Goal: Communication & Community: Answer question/provide support

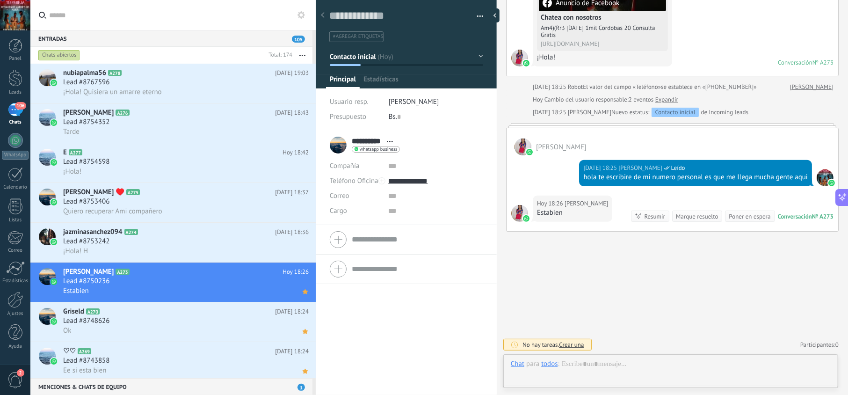
scroll to position [14, 0]
click at [606, 177] on div "hola te escribire de mi numero personal es que me llega mucha gente aqui" at bounding box center [695, 177] width 225 height 9
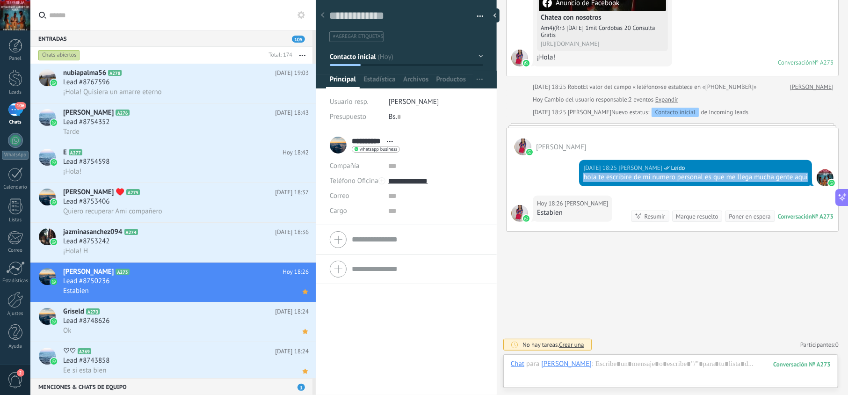
drag, startPoint x: 611, startPoint y: 179, endPoint x: 575, endPoint y: 168, distance: 37.5
click at [575, 168] on div "[DATE] 18:25 [PERSON_NAME] Leído hola te escribire de mi numero personal es que…" at bounding box center [673, 175] width 332 height 40
copy div "hola te escribire de mi numero personal es que me llega mucha gente aqui"
click at [219, 242] on div "Lead #8753242" at bounding box center [186, 241] width 246 height 9
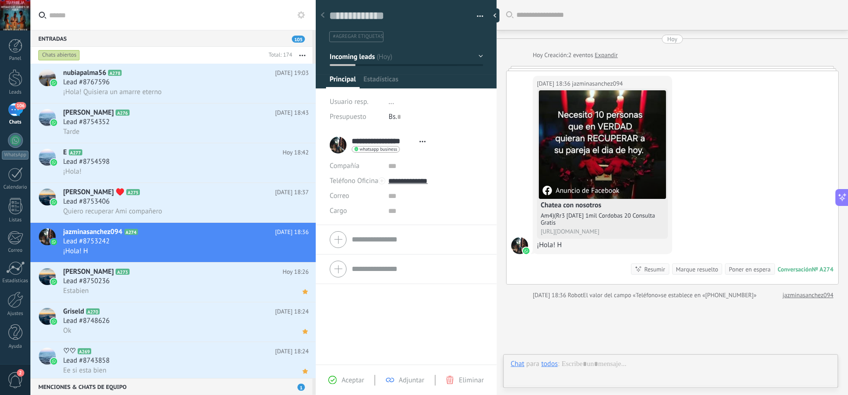
scroll to position [14, 0]
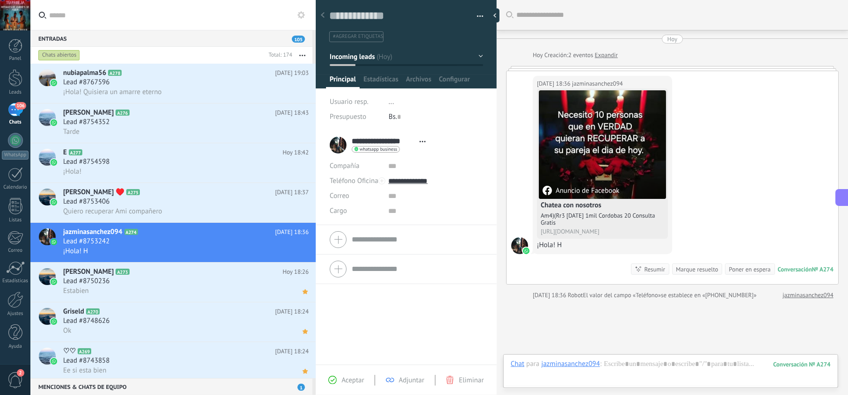
click at [347, 378] on span "Aceptar" at bounding box center [353, 380] width 22 height 9
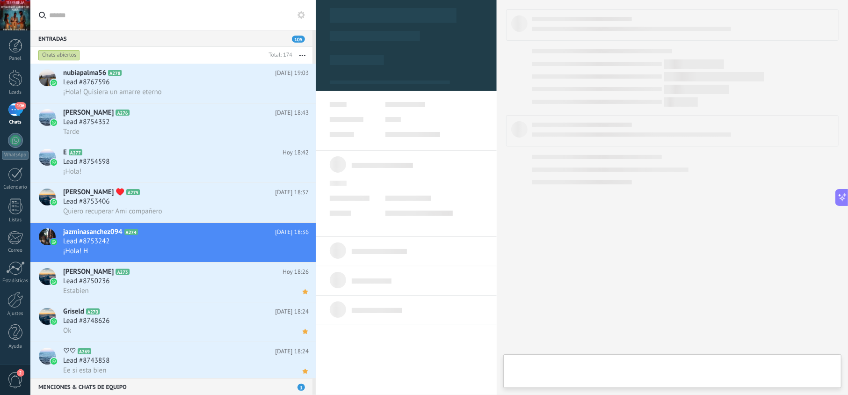
type textarea "**********"
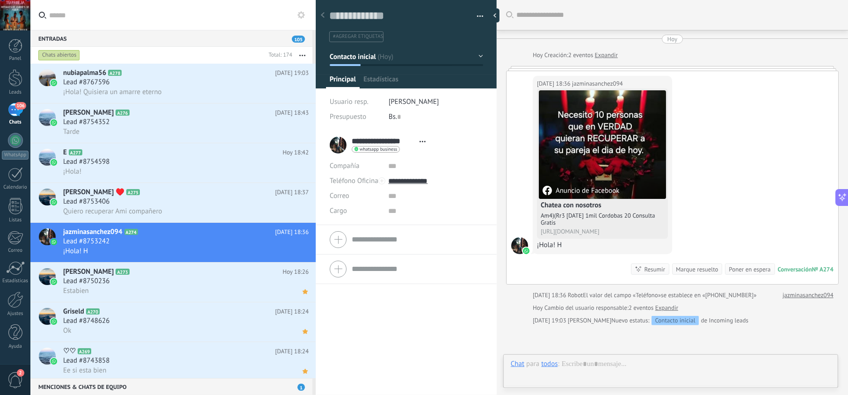
scroll to position [14, 0]
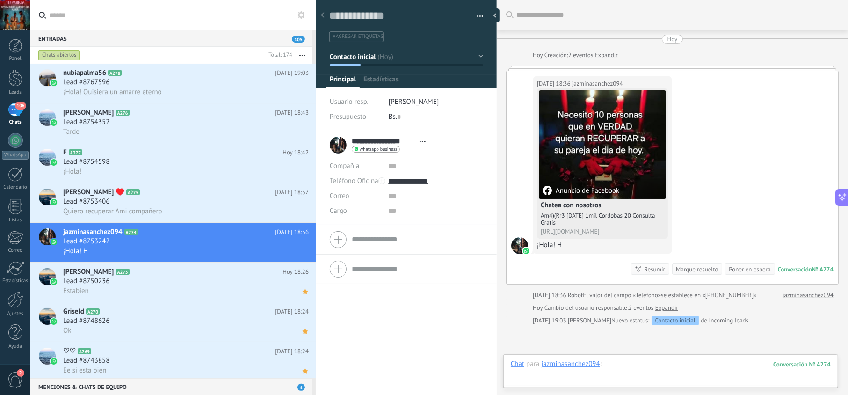
click at [616, 365] on div at bounding box center [671, 373] width 320 height 28
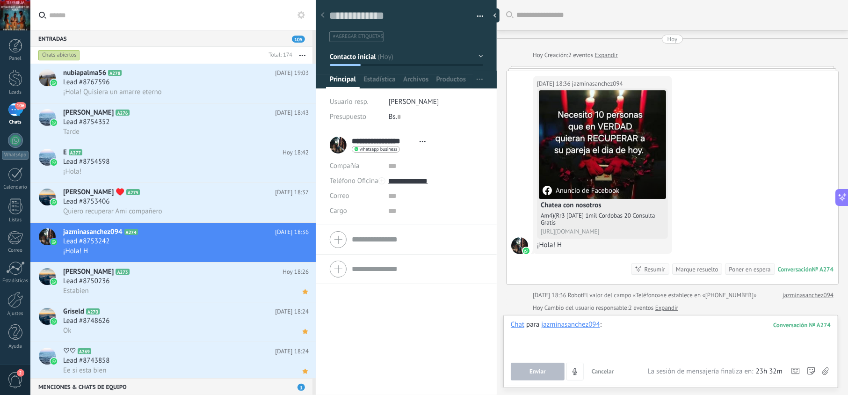
paste div
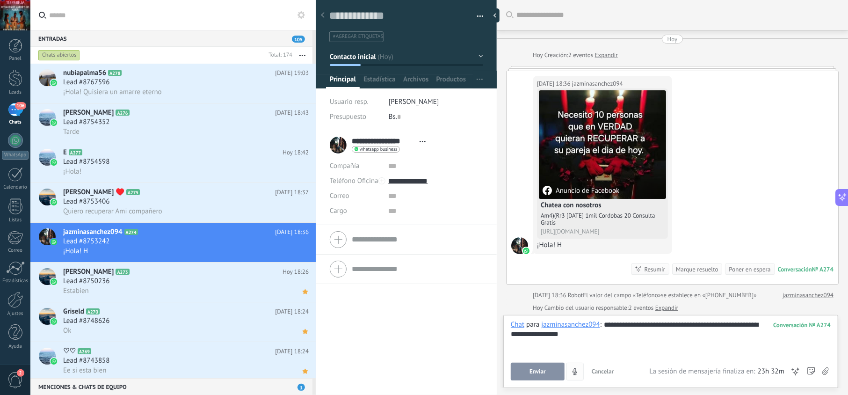
click at [551, 378] on button "Enviar" at bounding box center [538, 372] width 54 height 18
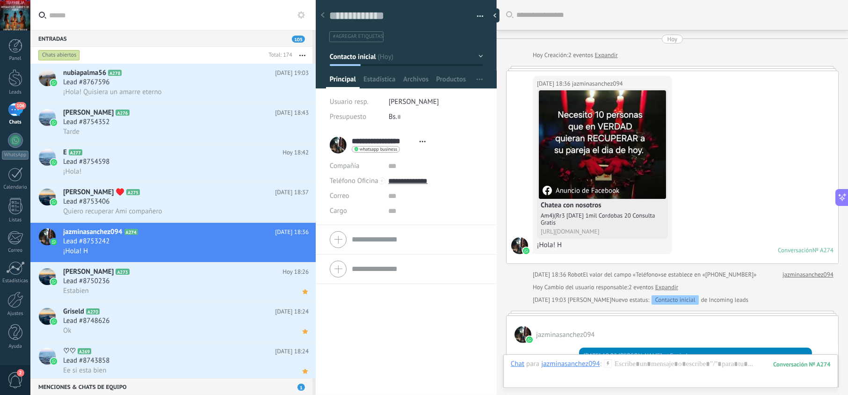
scroll to position [68, 0]
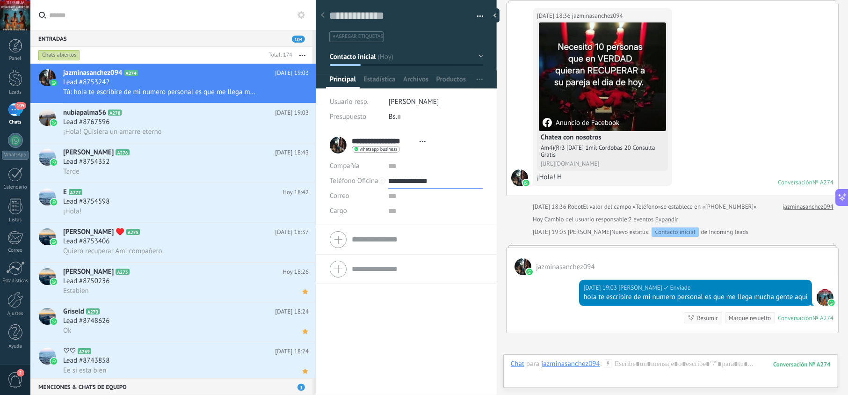
click at [417, 181] on input "**********" at bounding box center [435, 181] width 94 height 15
type input "**********"
click at [418, 230] on div "Copiar" at bounding box center [435, 229] width 93 height 16
drag, startPoint x: 586, startPoint y: 304, endPoint x: 578, endPoint y: 298, distance: 9.5
click at [579, 298] on div "[DATE] 19:03 [PERSON_NAME] Entregado hola te escribire de mi numero personal es…" at bounding box center [695, 293] width 233 height 26
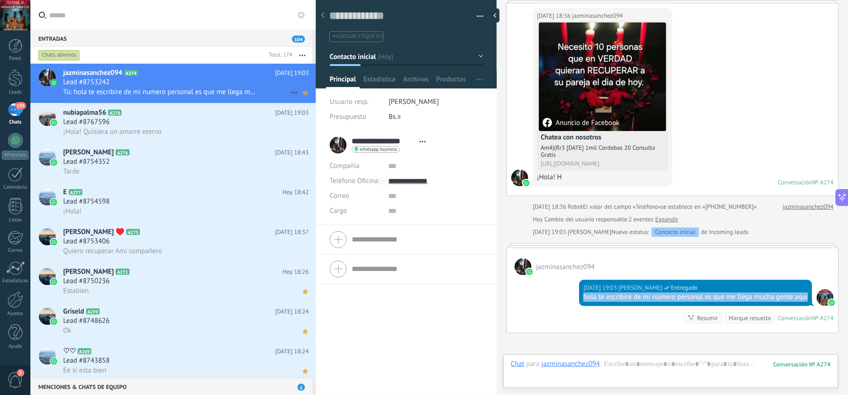
click at [300, 89] on icon at bounding box center [305, 92] width 10 height 11
click at [197, 127] on div "¡Hola! Quisiera un amarre eterno" at bounding box center [186, 132] width 246 height 10
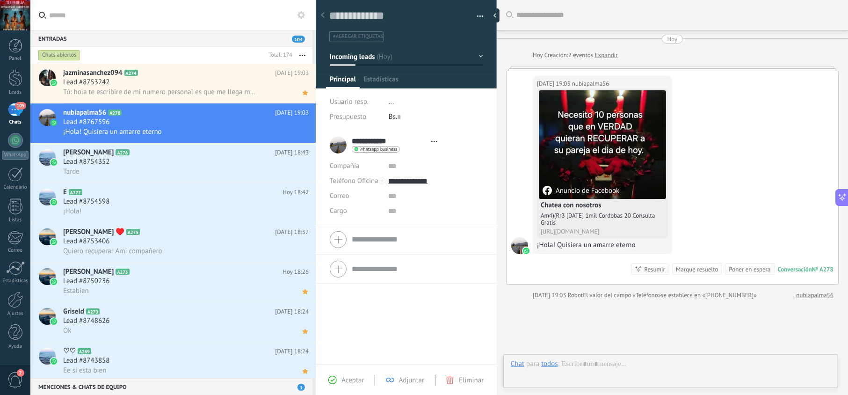
scroll to position [14, 0]
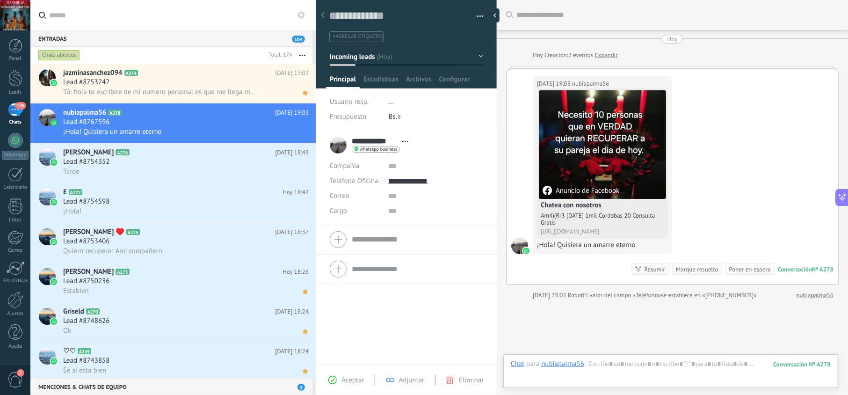
click at [350, 382] on span "Aceptar" at bounding box center [353, 380] width 22 height 9
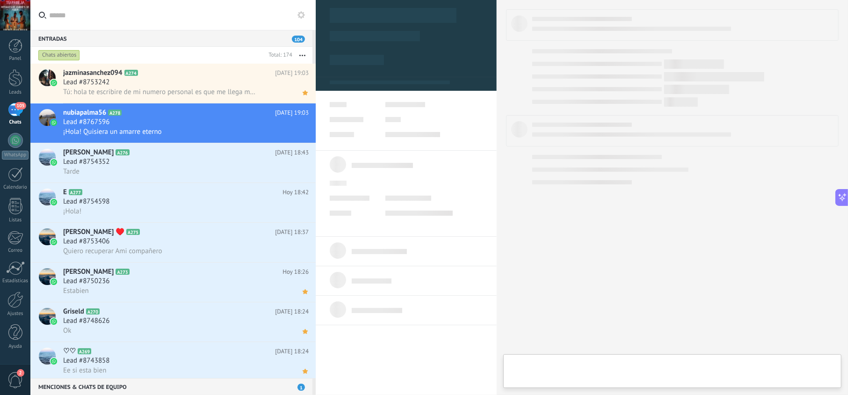
type textarea "**********"
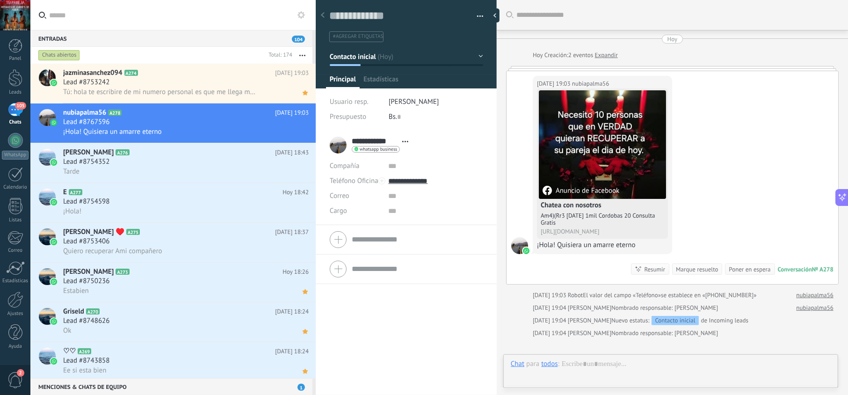
scroll to position [14, 0]
click at [604, 365] on div at bounding box center [671, 373] width 320 height 28
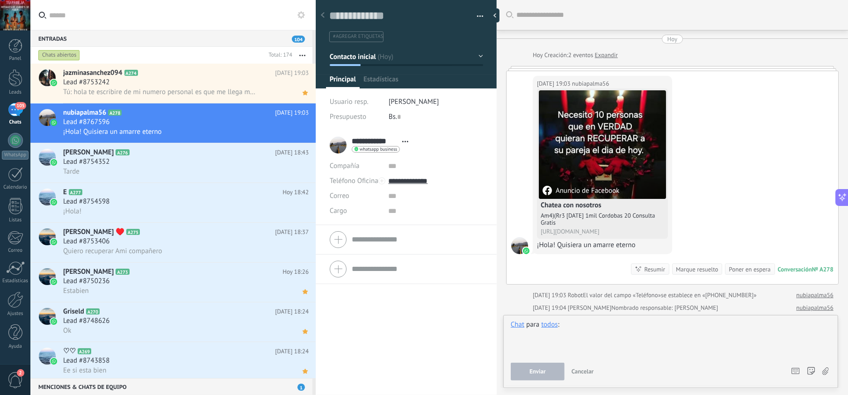
paste div
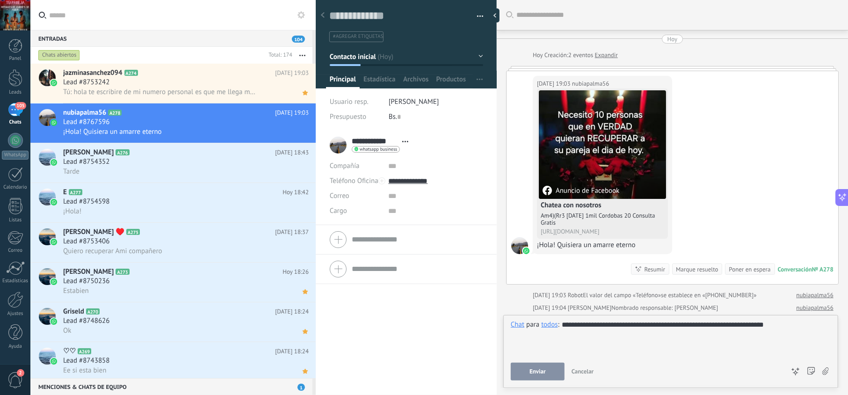
click at [536, 369] on span "Enviar" at bounding box center [538, 371] width 16 height 7
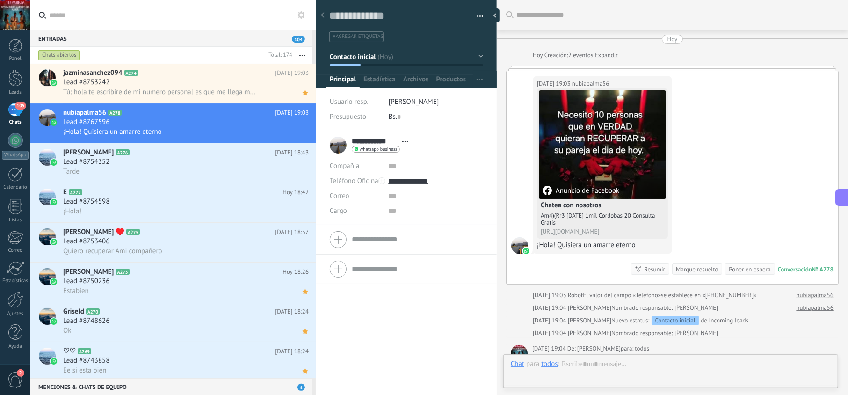
scroll to position [132, 0]
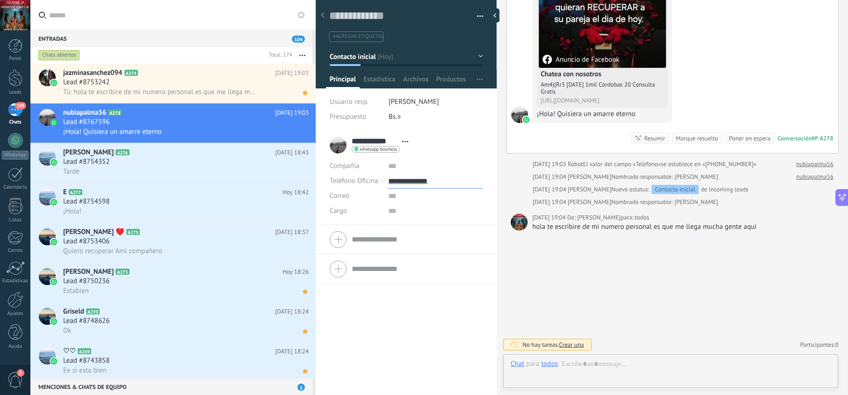
click at [423, 180] on input "**********" at bounding box center [435, 181] width 94 height 15
type input "**********"
click at [431, 230] on div "Copiar" at bounding box center [435, 229] width 93 height 16
click at [300, 132] on icon at bounding box center [305, 132] width 10 height 11
drag, startPoint x: 760, startPoint y: 223, endPoint x: 530, endPoint y: 232, distance: 230.3
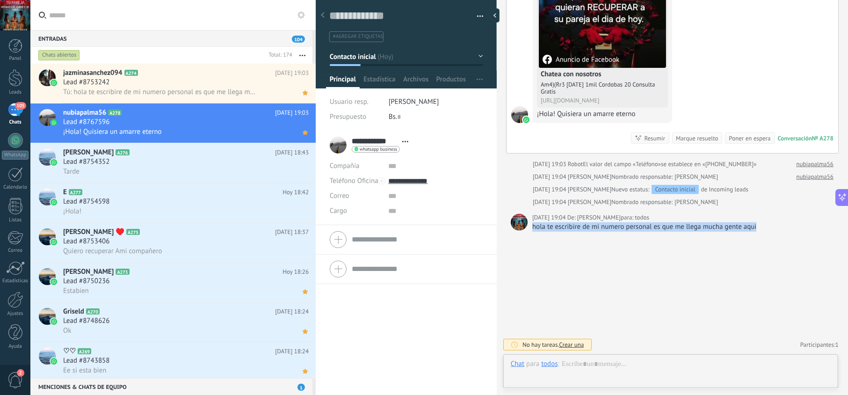
click at [530, 232] on div "Buscar Carga más [DATE] [DATE] Creación: 2 eventos Expandir [DATE] 19:03 nubiap…" at bounding box center [672, 132] width 351 height 526
copy div "hola te escribire de mi numero personal es que me llega mucha gente aqui"
click at [211, 167] on div "Tarde" at bounding box center [186, 172] width 246 height 10
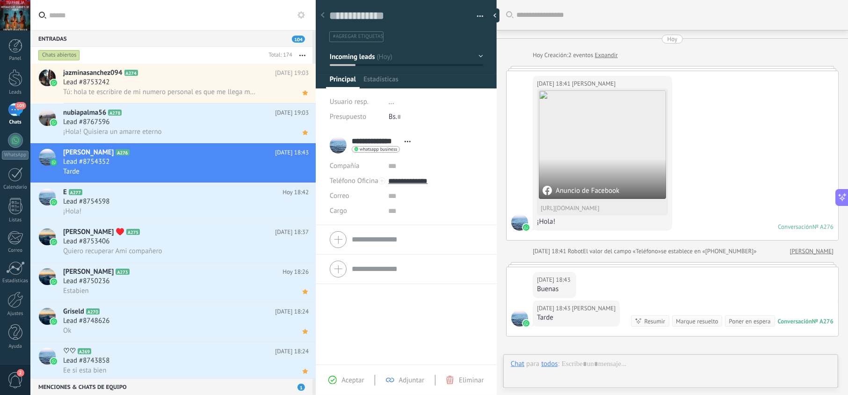
scroll to position [107, 0]
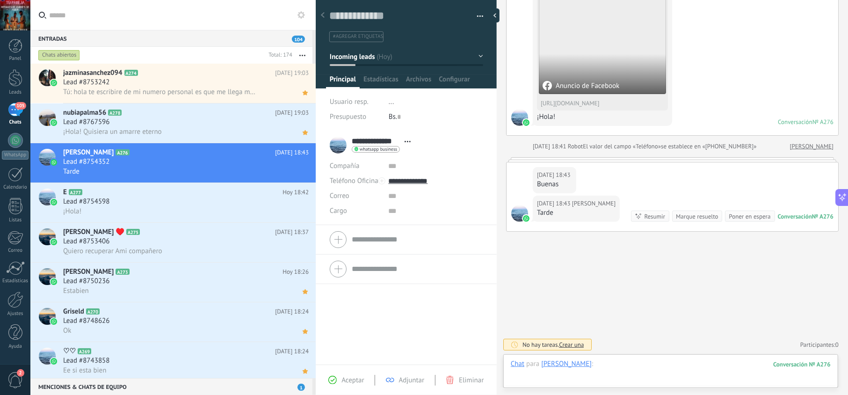
click at [633, 365] on div at bounding box center [671, 373] width 320 height 28
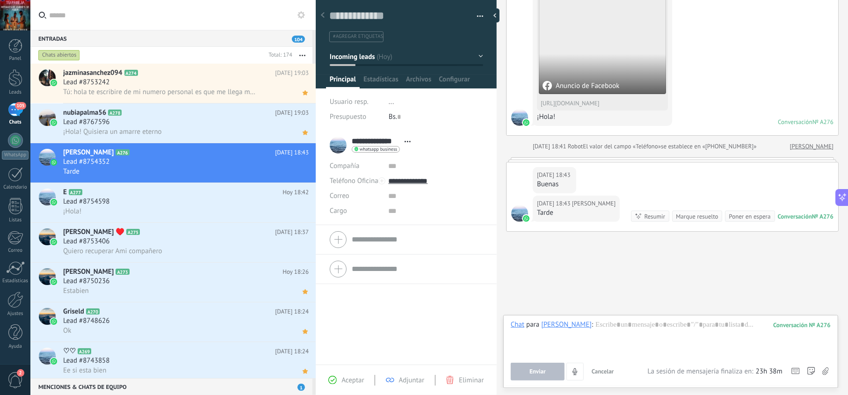
click at [356, 378] on span "Aceptar" at bounding box center [353, 380] width 22 height 9
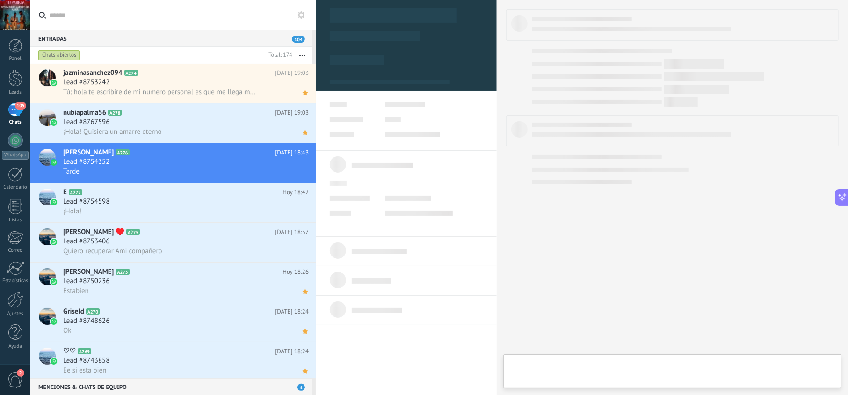
type textarea "**********"
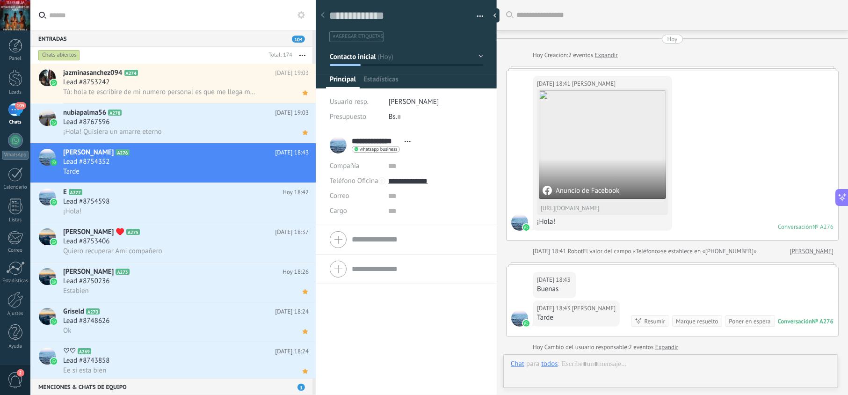
scroll to position [135, 0]
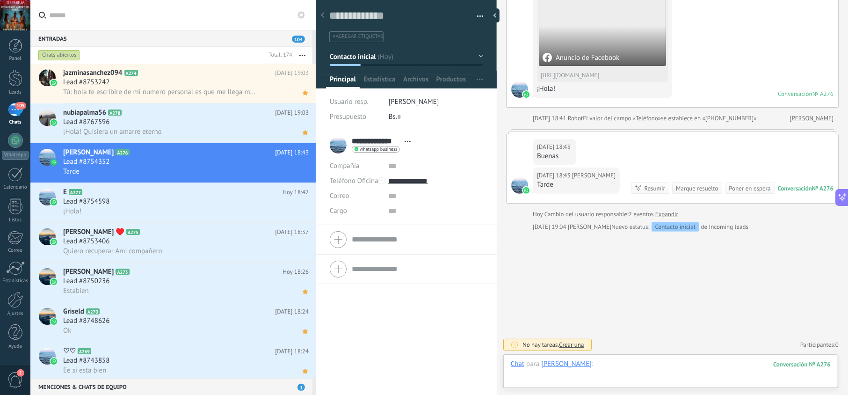
click at [613, 368] on div at bounding box center [671, 373] width 320 height 28
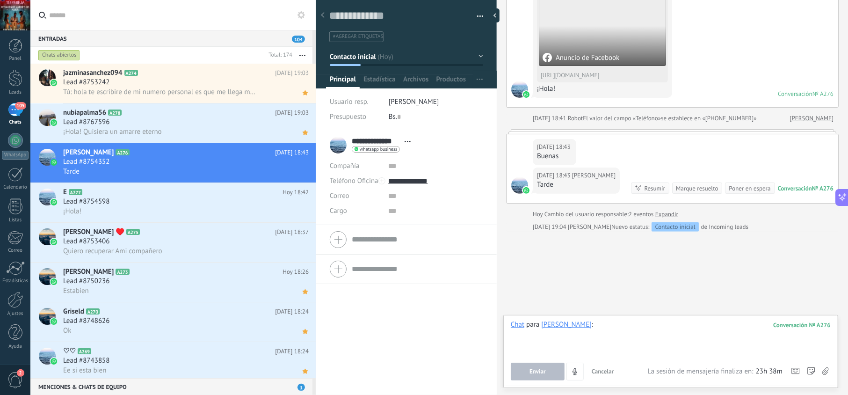
paste div
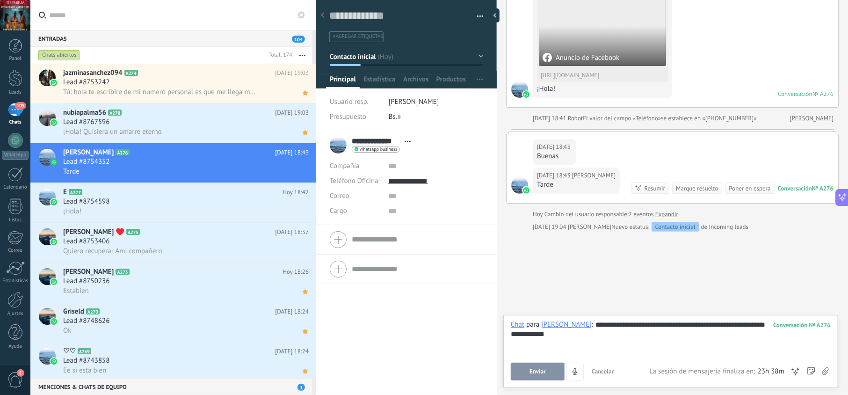
click at [549, 371] on button "Enviar" at bounding box center [538, 372] width 54 height 18
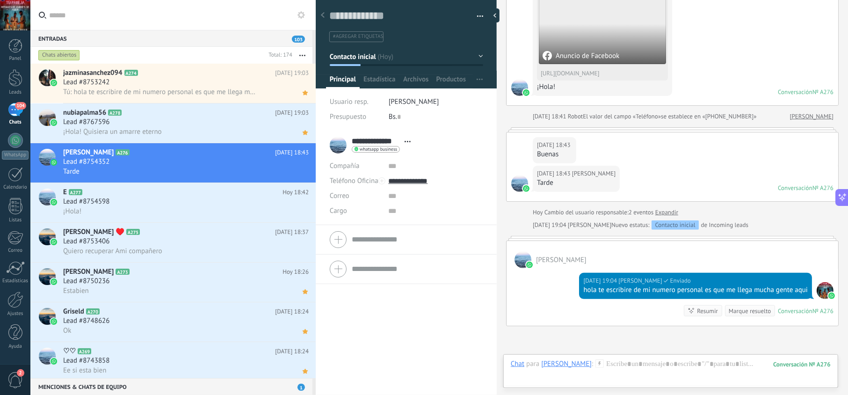
scroll to position [128, 0]
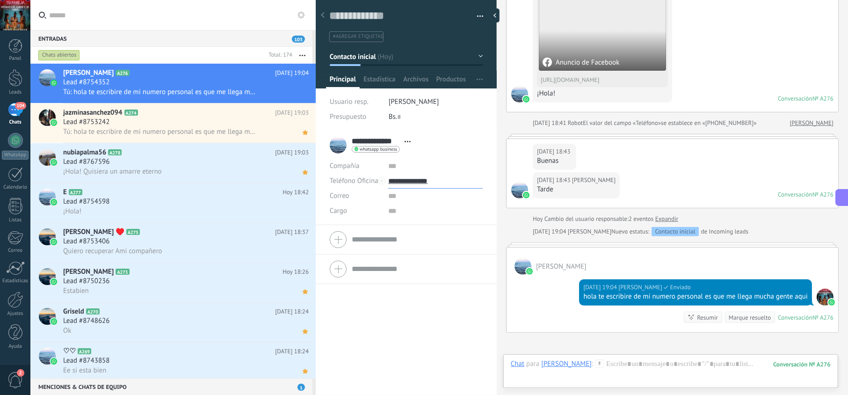
click at [422, 179] on input "**********" at bounding box center [435, 181] width 94 height 15
type input "**********"
click at [426, 231] on div "Copiar" at bounding box center [435, 229] width 93 height 16
click at [304, 96] on icon at bounding box center [305, 92] width 10 height 11
drag, startPoint x: 607, startPoint y: 311, endPoint x: 565, endPoint y: 300, distance: 43.6
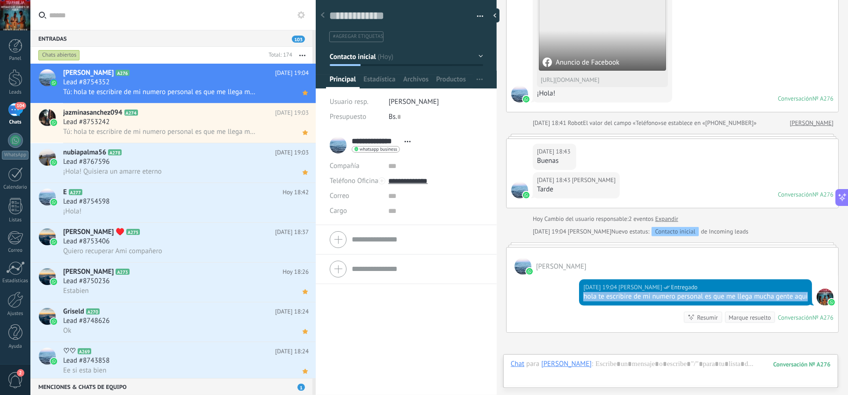
click at [565, 300] on div "[DATE] 19:04 [PERSON_NAME] Entregado hola te escribire de mi numero personal es…" at bounding box center [673, 304] width 332 height 58
copy div "hola te escribire de mi numero personal es que me llega mucha gente aqui"
click at [228, 199] on div "Lead #8754598" at bounding box center [186, 201] width 246 height 9
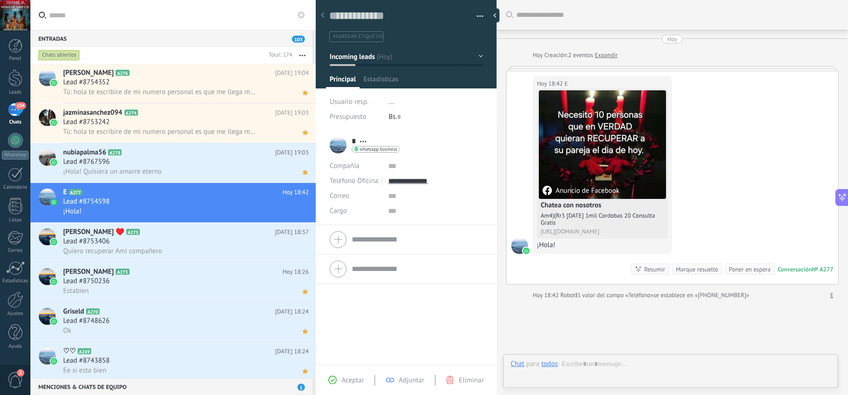
scroll to position [14, 0]
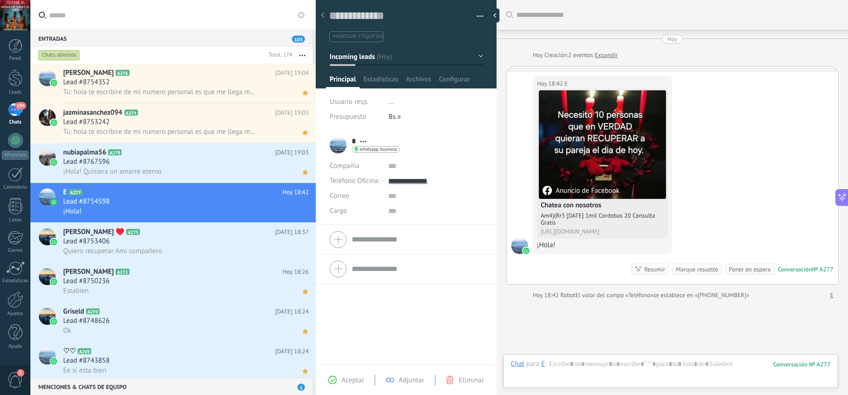
click at [365, 378] on div "Aceptar Adjuntar Eliminar" at bounding box center [406, 380] width 176 height 11
click at [356, 379] on span "Aceptar" at bounding box center [353, 380] width 22 height 9
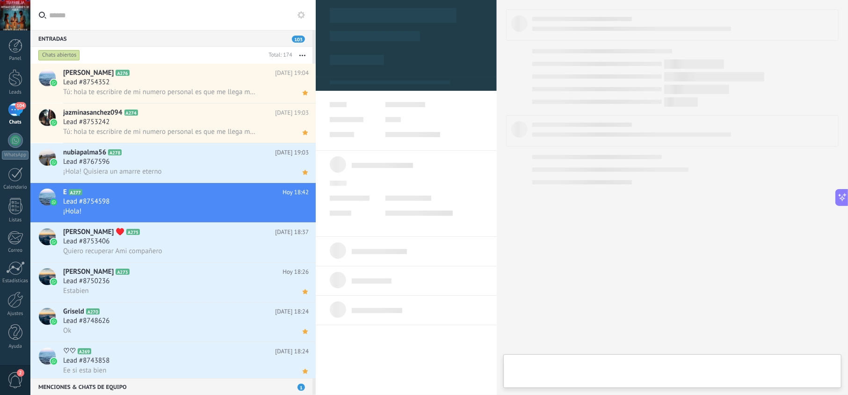
type textarea "**********"
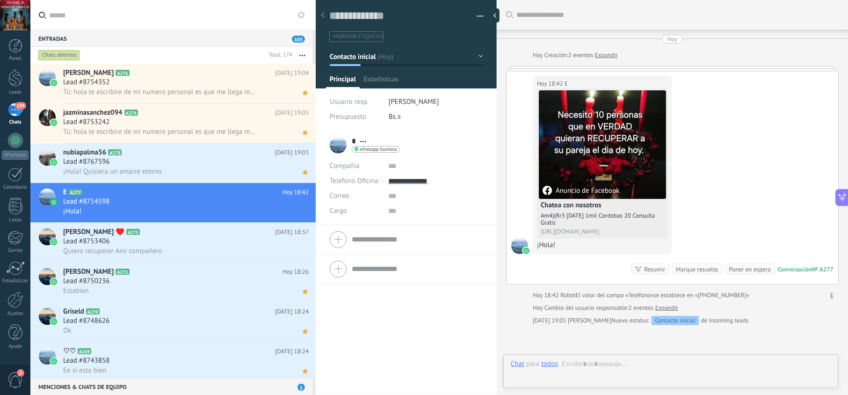
scroll to position [14, 0]
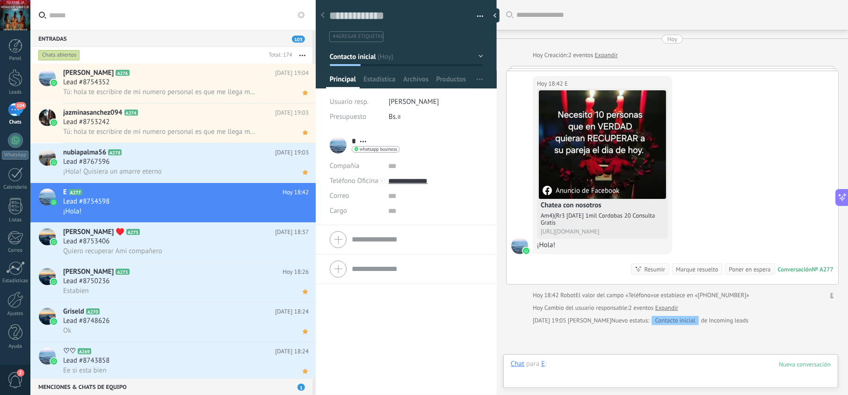
click at [586, 367] on div at bounding box center [671, 373] width 320 height 28
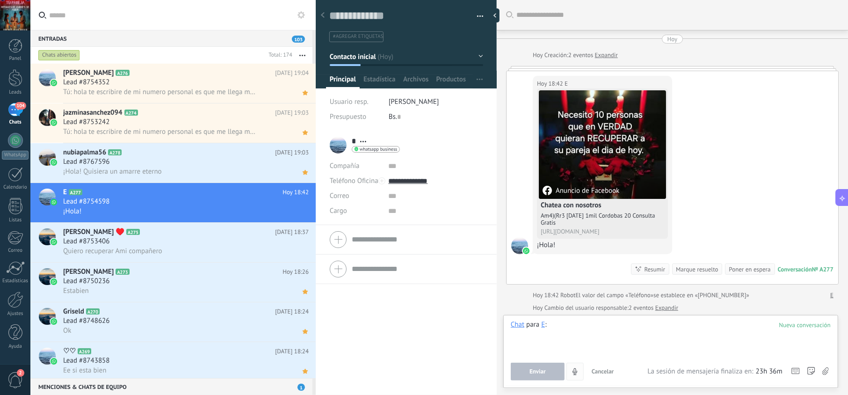
paste div
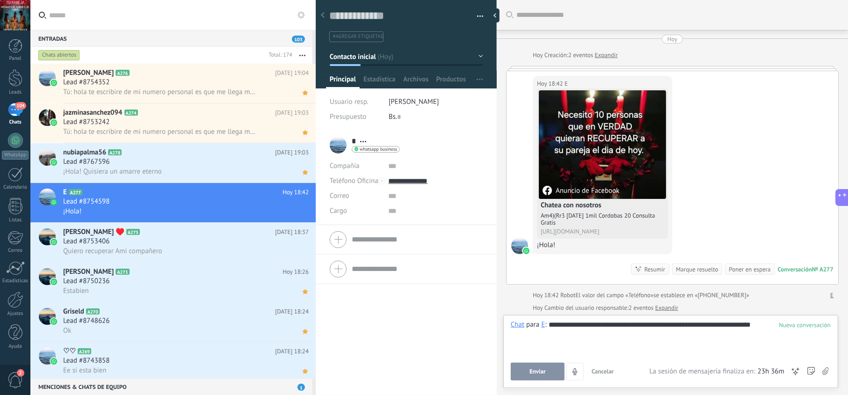
click at [551, 375] on button "Enviar" at bounding box center [538, 372] width 54 height 18
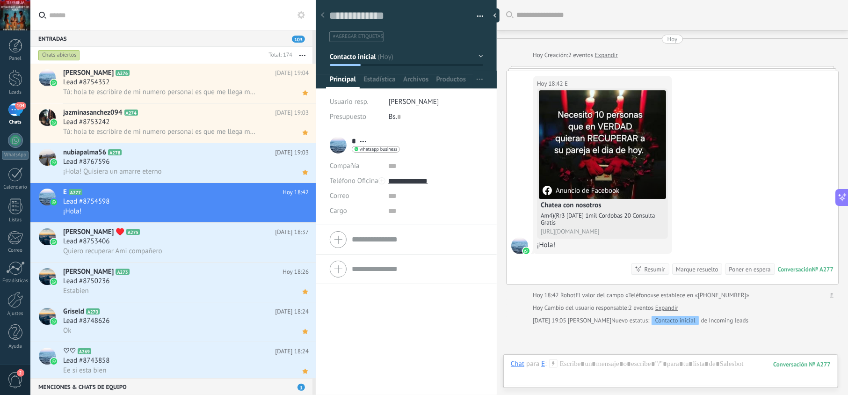
scroll to position [68, 0]
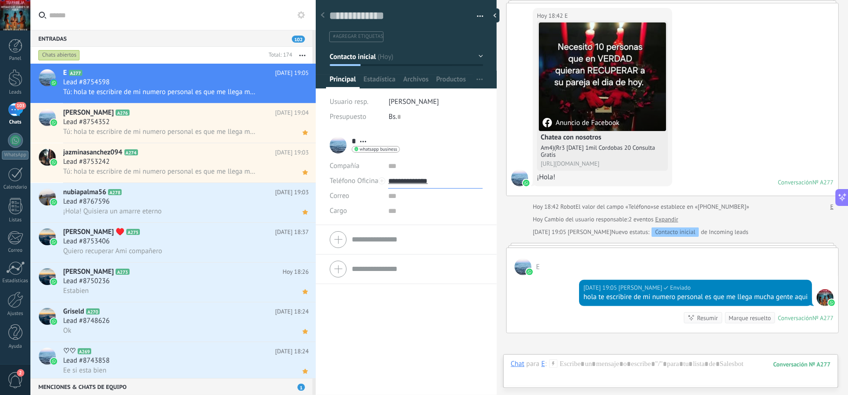
click at [420, 174] on input "**********" at bounding box center [435, 181] width 94 height 15
type input "**********"
click at [426, 228] on div "Copiar" at bounding box center [435, 229] width 93 height 16
click at [304, 94] on use at bounding box center [305, 92] width 5 height 5
drag, startPoint x: 599, startPoint y: 310, endPoint x: 579, endPoint y: 298, distance: 23.5
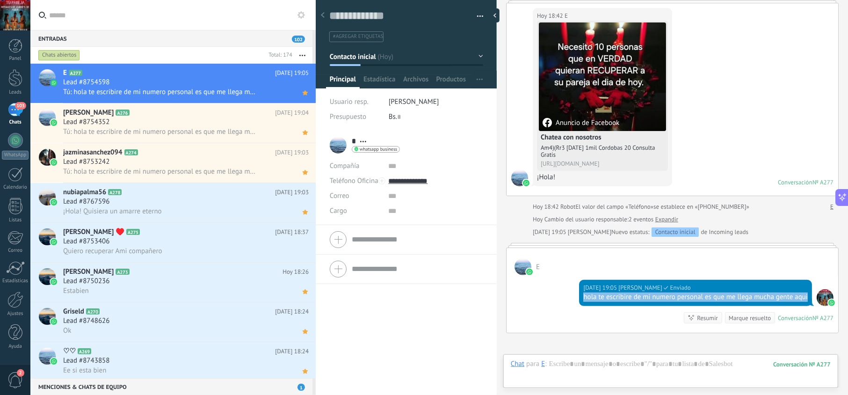
click at [579, 298] on div "[DATE] 19:05 [PERSON_NAME] Enviado hola te escribire de mi numero personal es q…" at bounding box center [695, 293] width 233 height 26
copy div "hola te escribire de mi numero personal es que me llega mucha gente aqui"
click at [244, 239] on div "Lead #8753406" at bounding box center [186, 241] width 246 height 9
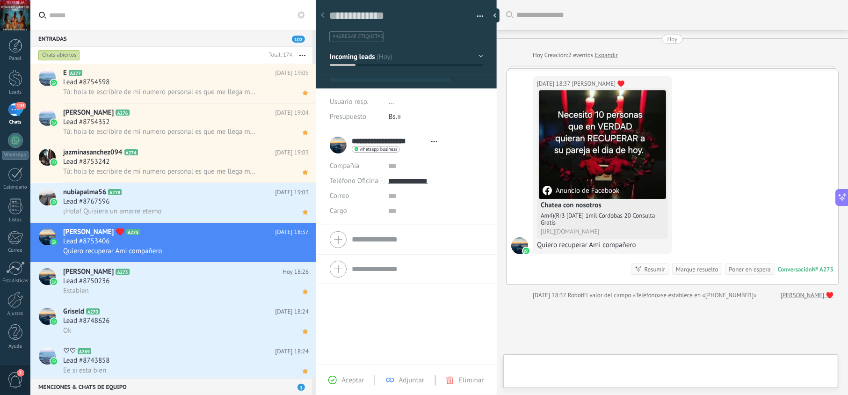
scroll to position [14, 0]
click at [358, 385] on div "Aceptar Adjuntar Eliminar" at bounding box center [406, 380] width 176 height 11
click at [349, 378] on span "Aceptar" at bounding box center [353, 380] width 22 height 9
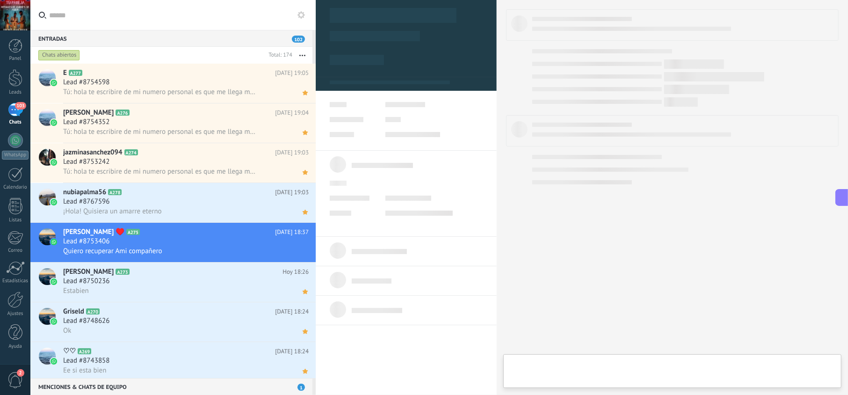
type textarea "**********"
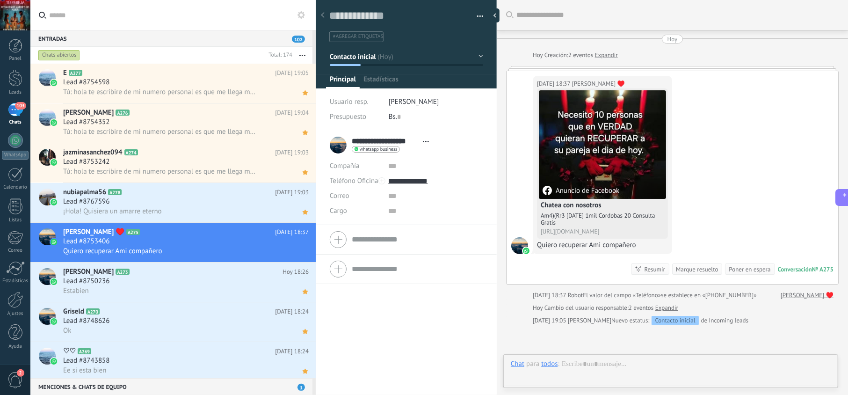
scroll to position [14, 0]
click at [618, 364] on div at bounding box center [671, 373] width 320 height 28
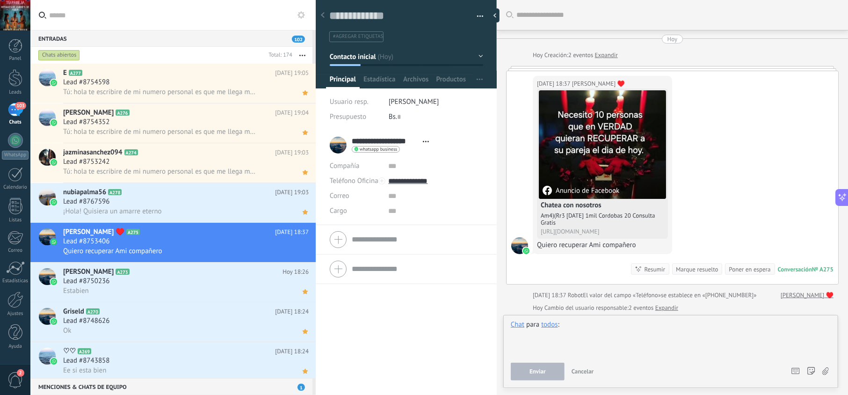
paste div
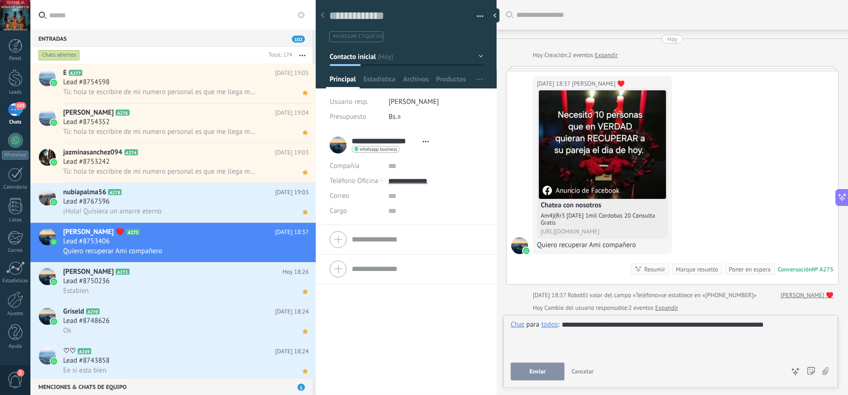
click at [549, 371] on button "Enviar" at bounding box center [538, 372] width 54 height 18
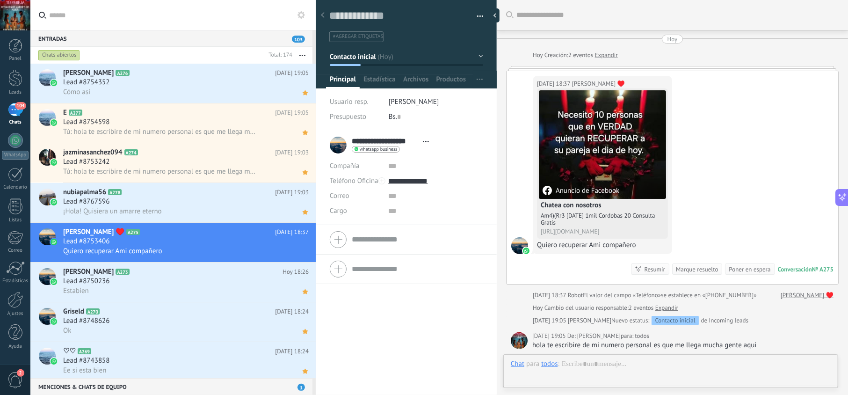
scroll to position [95, 0]
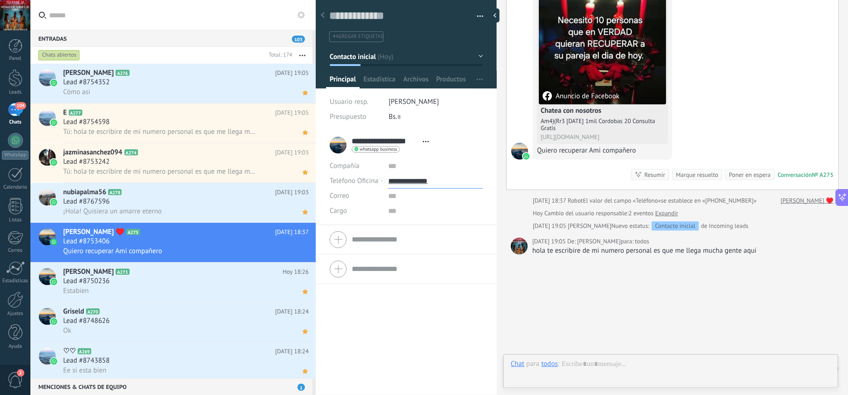
click at [417, 182] on input "**********" at bounding box center [435, 181] width 94 height 15
type input "**********"
click at [426, 229] on div "Copiar" at bounding box center [435, 229] width 93 height 16
click at [300, 255] on icon at bounding box center [305, 251] width 10 height 11
click at [199, 247] on div "Quiero recuperar Ami compañero" at bounding box center [186, 251] width 246 height 10
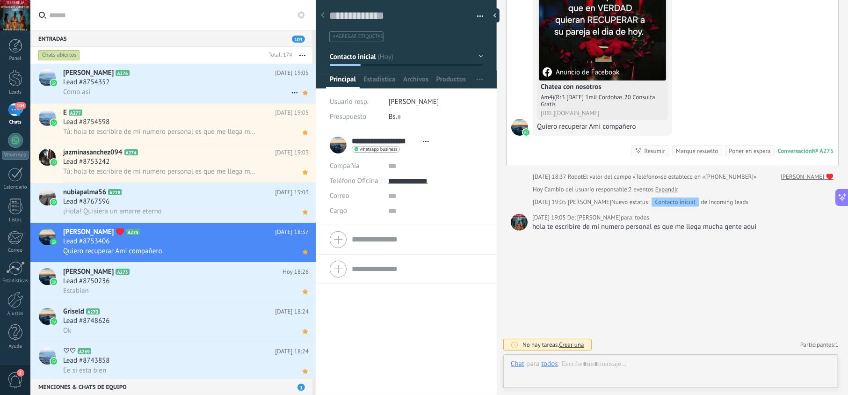
click at [258, 88] on div "Cómo asi" at bounding box center [186, 92] width 246 height 10
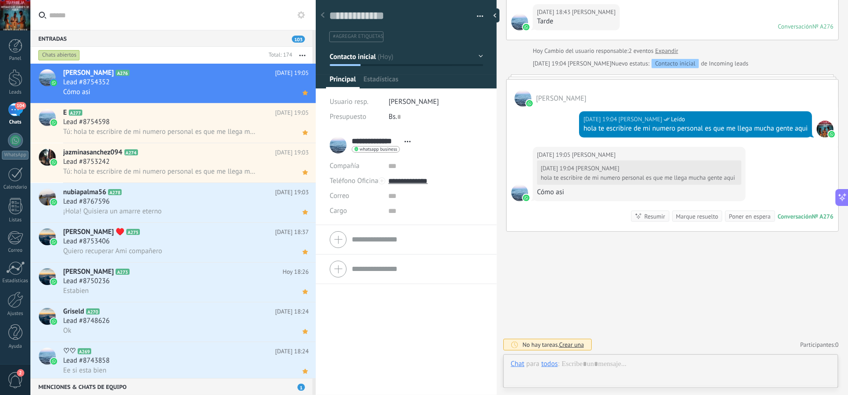
scroll to position [14, 0]
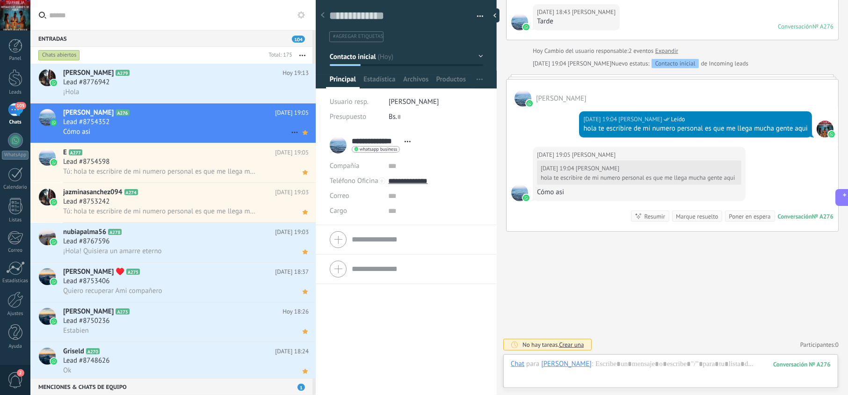
click at [253, 120] on div "Lead #8754352" at bounding box center [186, 121] width 246 height 9
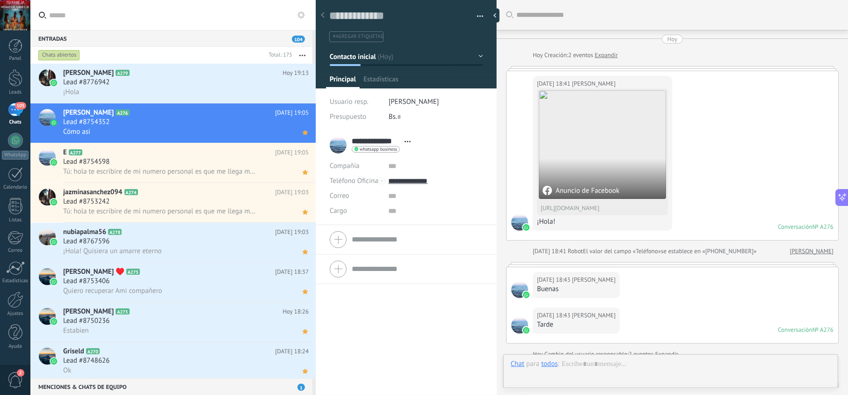
scroll to position [315, 0]
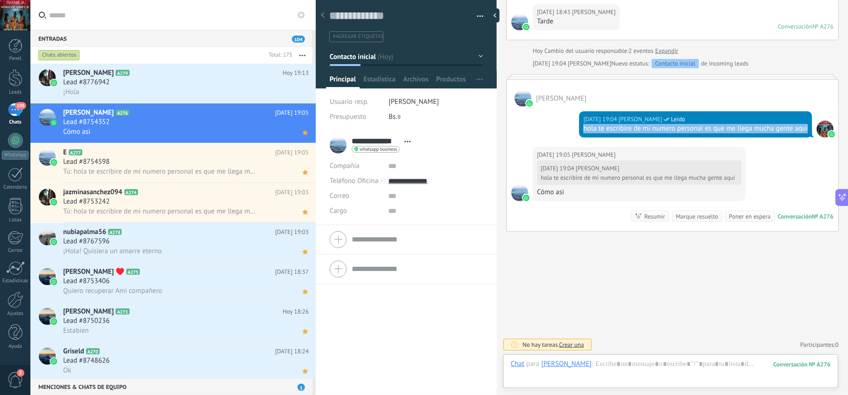
drag, startPoint x: 612, startPoint y: 131, endPoint x: 573, endPoint y: 122, distance: 40.5
click at [573, 122] on div "[DATE] 19:04 [PERSON_NAME] Leído hola te escribire de mi numero personal es que…" at bounding box center [673, 127] width 332 height 40
copy div "hola te escribire de mi numero personal es que me llega mucha gente aqui"
click at [182, 62] on div "Chats abiertos" at bounding box center [150, 55] width 228 height 17
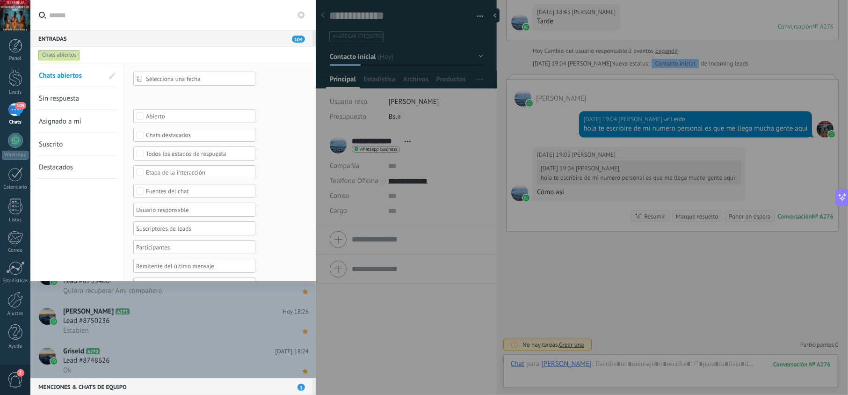
click at [326, 107] on div at bounding box center [424, 197] width 848 height 395
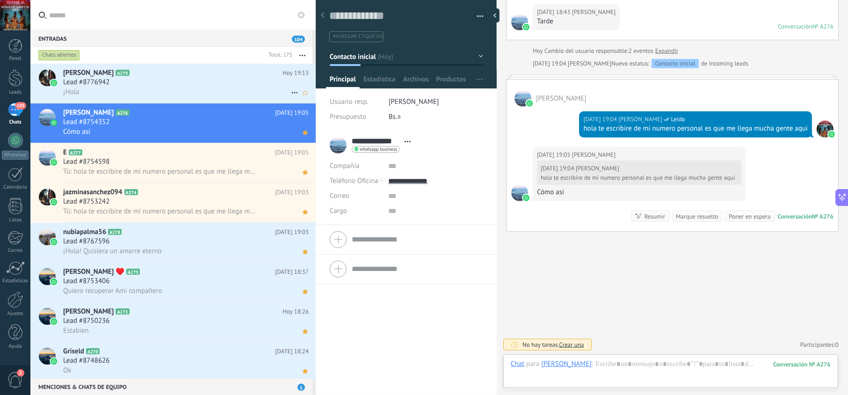
click at [191, 78] on div "Lead #8776942" at bounding box center [186, 82] width 246 height 9
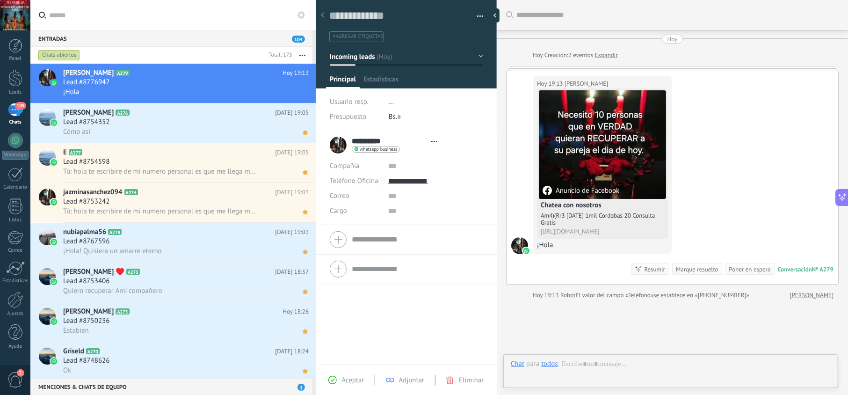
scroll to position [14, 0]
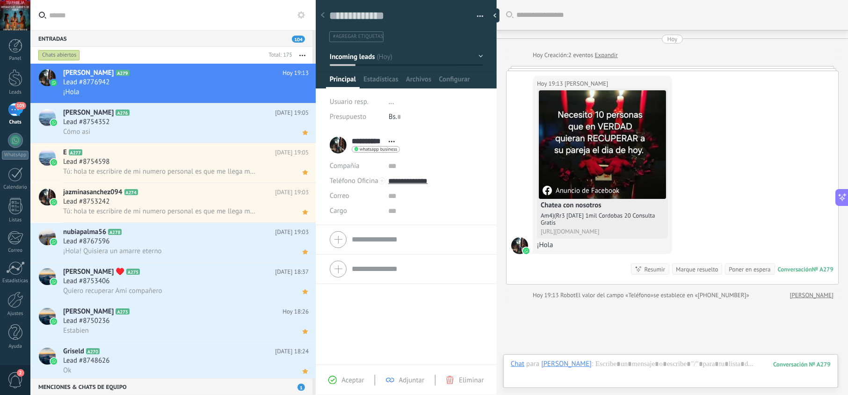
click at [344, 379] on span "Aceptar" at bounding box center [353, 380] width 22 height 9
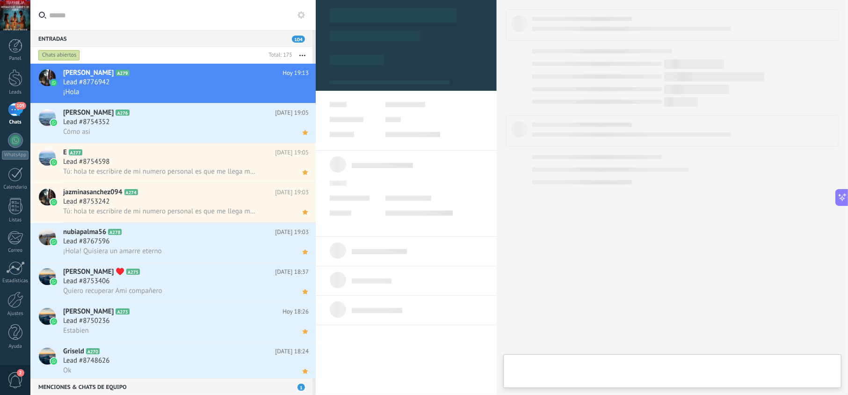
type textarea "**********"
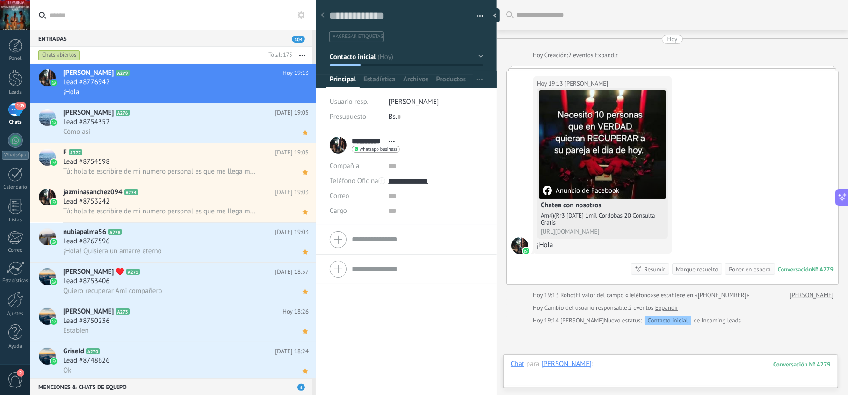
click at [596, 362] on div at bounding box center [671, 373] width 320 height 28
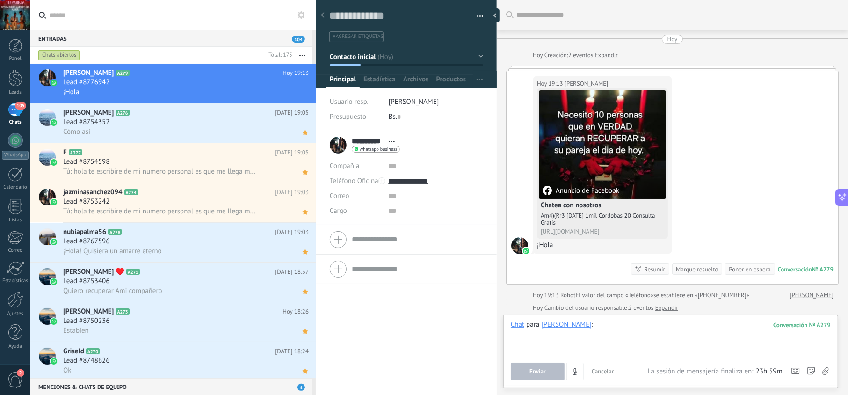
paste div
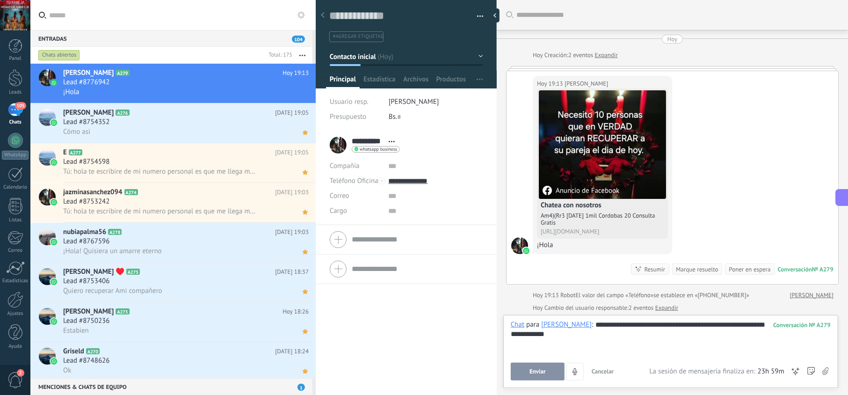
click at [550, 371] on button "Enviar" at bounding box center [538, 372] width 54 height 18
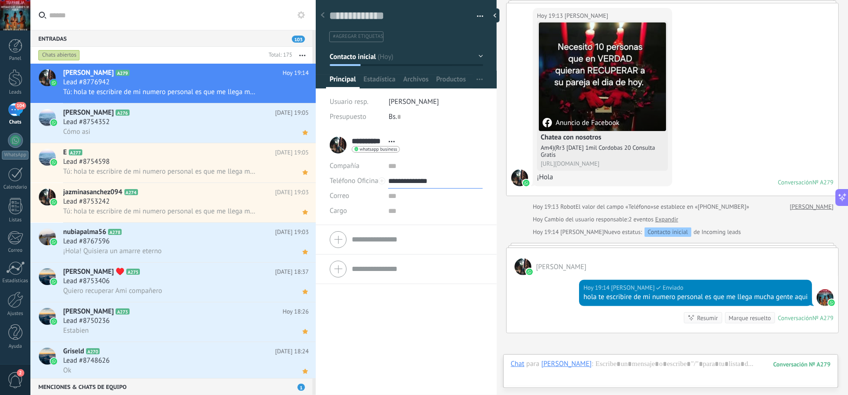
click at [415, 182] on input "**********" at bounding box center [435, 181] width 94 height 15
type input "**********"
click at [422, 225] on div "Copiar" at bounding box center [435, 229] width 93 height 16
click at [301, 96] on icon at bounding box center [305, 92] width 10 height 11
